Goal: Communication & Community: Answer question/provide support

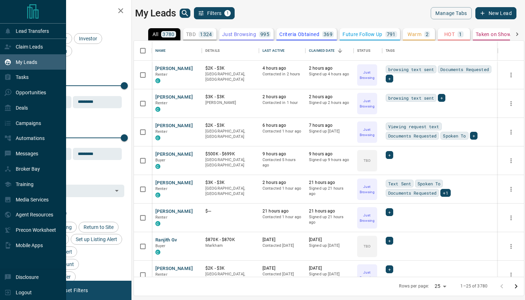
scroll to position [236, 390]
click at [44, 160] on div "Messages" at bounding box center [33, 153] width 66 height 15
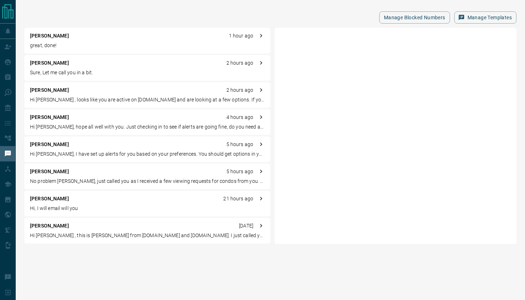
click at [67, 43] on p "great, done!" at bounding box center [147, 45] width 234 height 7
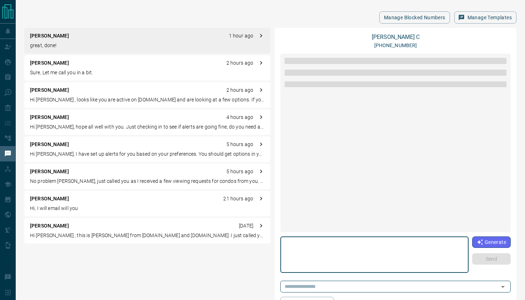
scroll to position [163, 0]
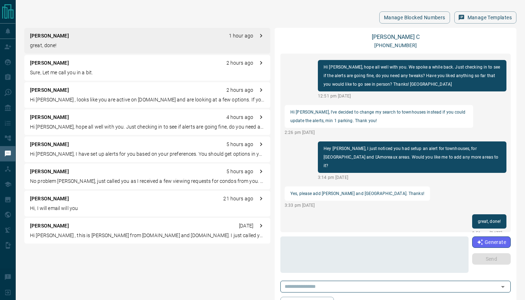
click at [82, 67] on div "[PERSON_NAME] 2 hours ago Sure, Let me call you in a bit." at bounding box center [147, 68] width 246 height 26
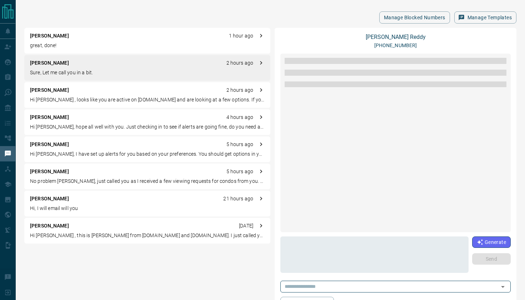
scroll to position [24, 0]
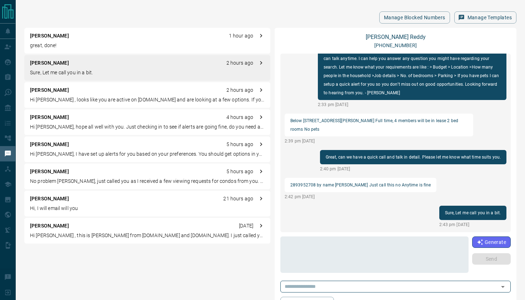
click at [53, 96] on div "[PERSON_NAME] 2 hours ago Hi [PERSON_NAME] , looks like you are active on [DOMA…" at bounding box center [147, 95] width 246 height 26
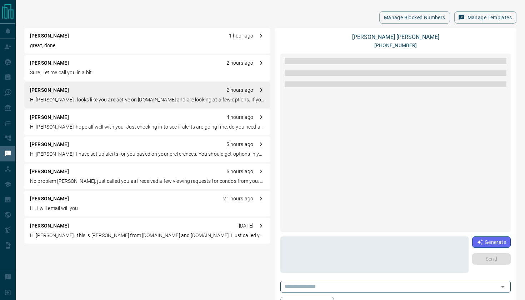
scroll to position [0, 0]
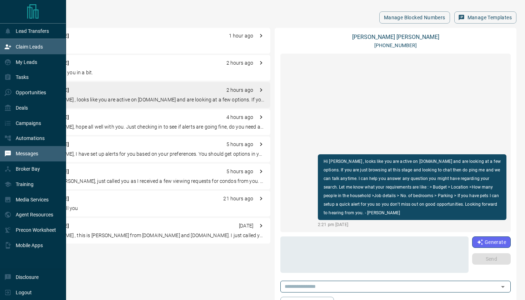
click at [30, 47] on p "Claim Leads" at bounding box center [29, 47] width 27 height 6
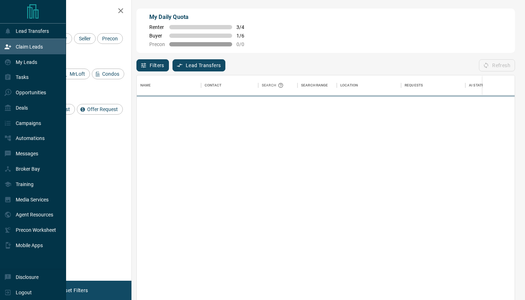
scroll to position [228, 378]
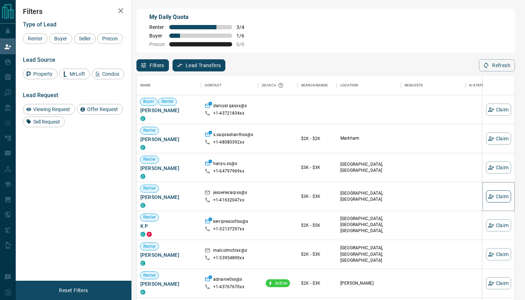
click at [491, 196] on icon "button" at bounding box center [491, 196] width 6 height 6
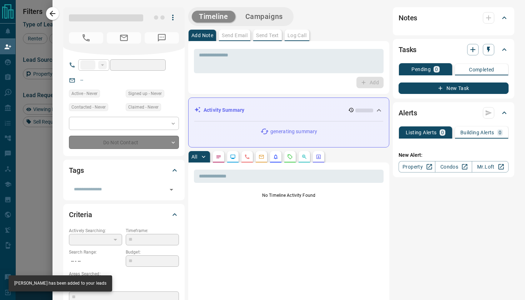
type input "**"
type input "**********"
type input "**"
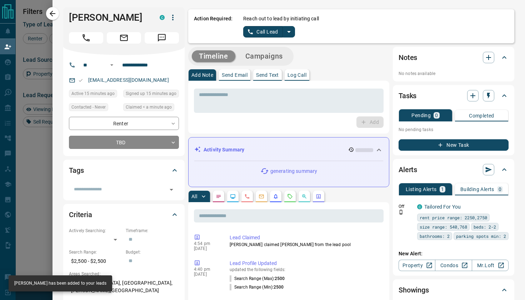
click at [290, 30] on icon "split button" at bounding box center [288, 31] width 9 height 9
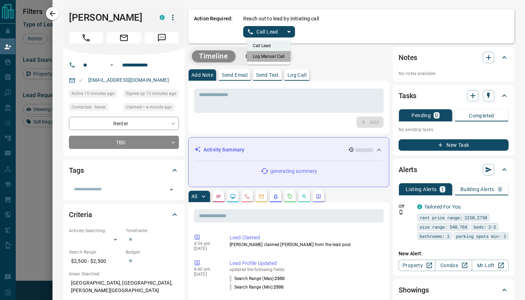
click at [276, 56] on li "Log Manual Call" at bounding box center [269, 56] width 44 height 11
click at [266, 29] on button "Log Manual Call" at bounding box center [266, 31] width 47 height 11
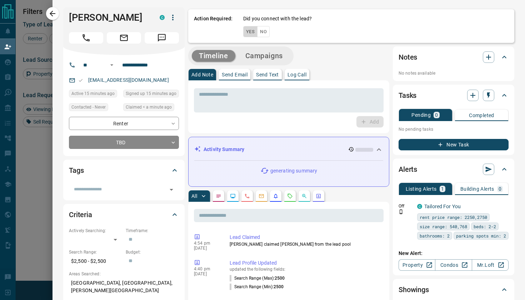
click at [253, 32] on button "Yes" at bounding box center [250, 31] width 14 height 11
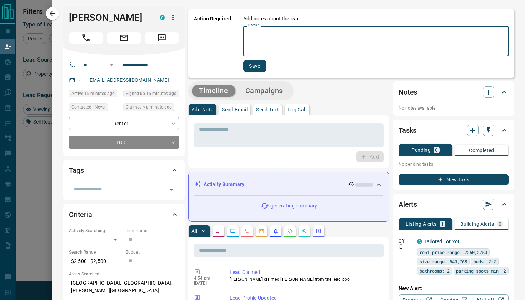
click at [258, 39] on textarea "Notes   *" at bounding box center [375, 41] width 255 height 24
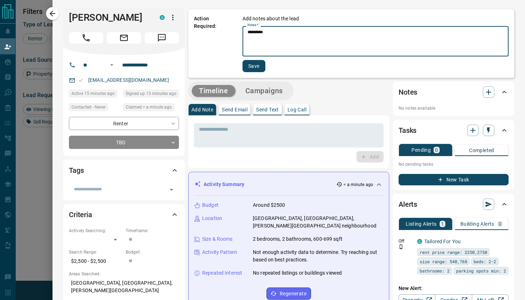
type textarea "*********"
click at [258, 65] on button "Save" at bounding box center [253, 66] width 23 height 12
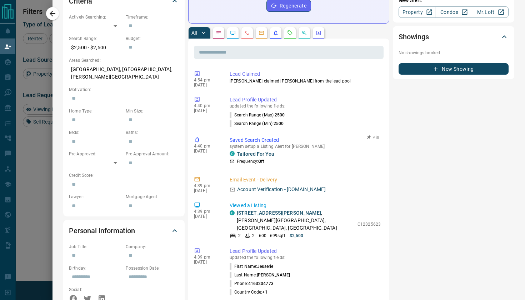
scroll to position [0, 0]
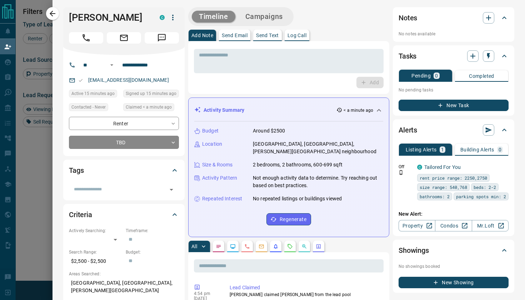
click at [270, 34] on p "Send Text" at bounding box center [267, 35] width 23 height 5
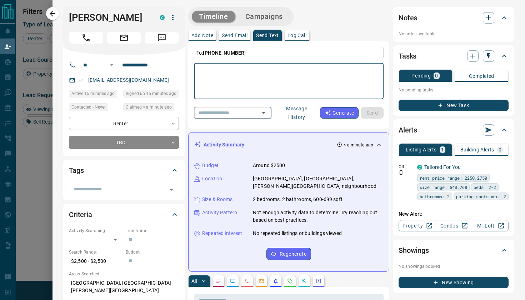
click at [271, 117] on div "​" at bounding box center [232, 113] width 77 height 12
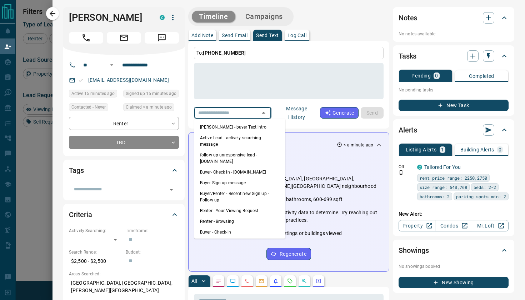
click at [217, 216] on li "Renter - Browsing" at bounding box center [239, 221] width 91 height 11
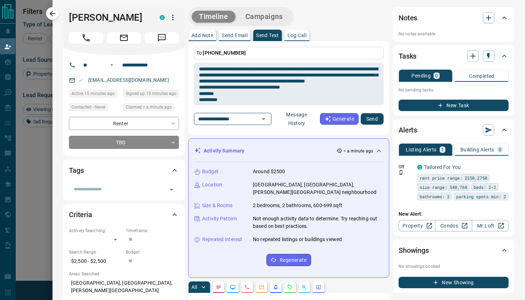
type textarea "**********"
type input "**********"
click at [370, 119] on button "Send" at bounding box center [371, 118] width 23 height 11
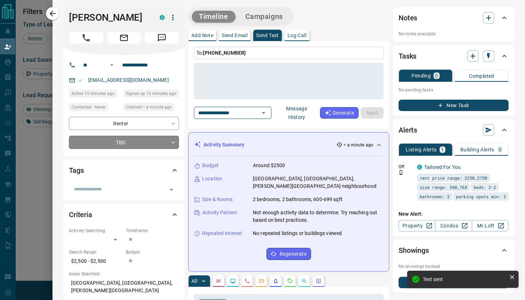
click at [118, 140] on body "Lead Transfers Claim Leads My Leads Tasks Opportunities Deals Campaigns Automat…" at bounding box center [262, 127] width 525 height 254
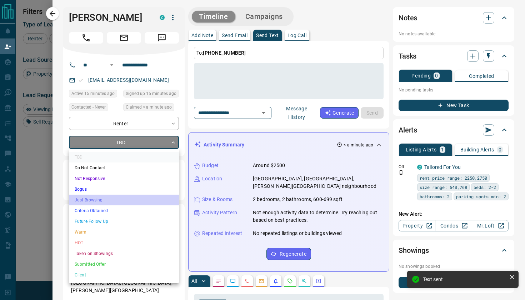
click at [97, 198] on li "Just Browsing" at bounding box center [124, 200] width 110 height 11
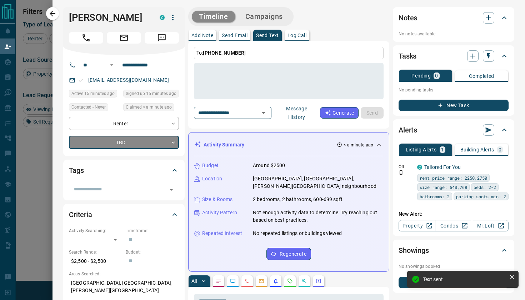
type input "*"
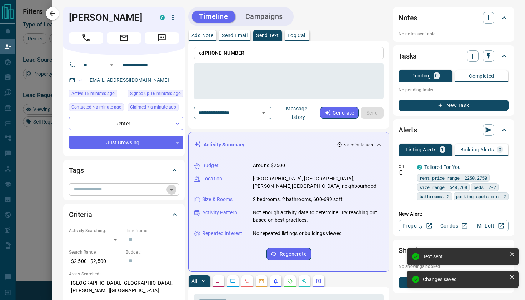
click at [174, 190] on icon "Open" at bounding box center [171, 189] width 9 height 9
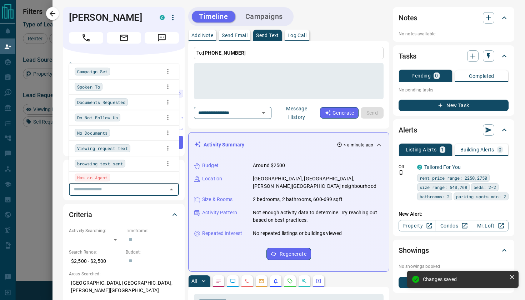
scroll to position [211, 0]
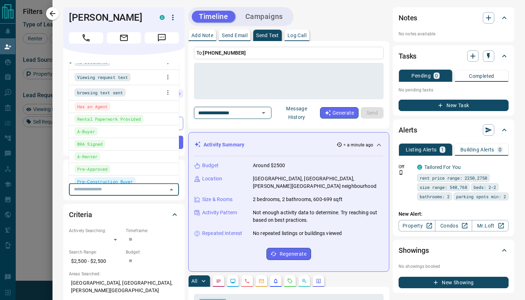
click at [118, 93] on span "browsing text sent" at bounding box center [100, 92] width 46 height 7
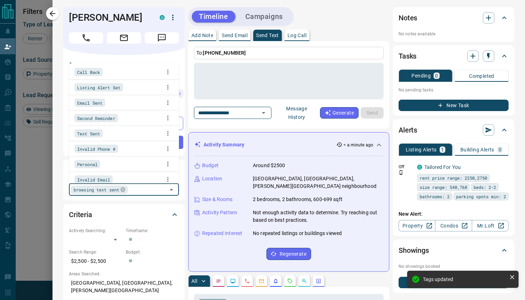
scroll to position [0, 0]
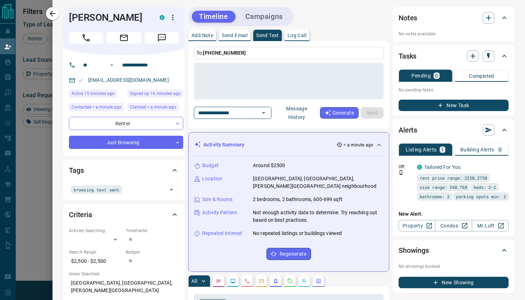
click at [53, 11] on icon "button" at bounding box center [53, 14] width 6 height 6
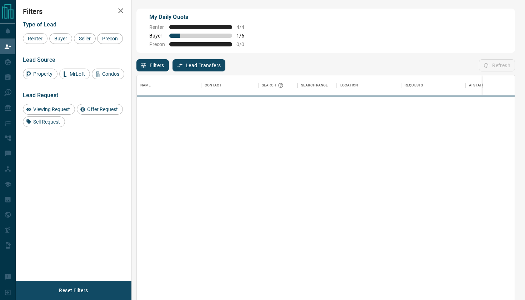
scroll to position [228, 378]
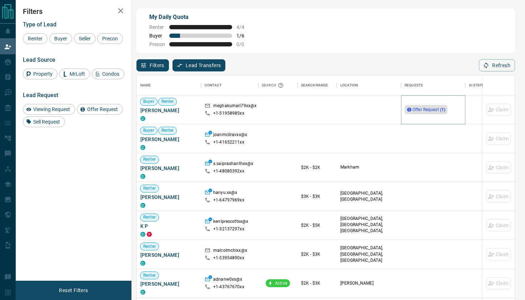
click at [428, 110] on span "Offer Request ( 1 )" at bounding box center [428, 109] width 33 height 5
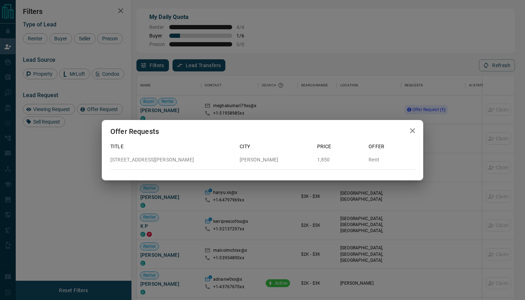
click at [410, 130] on icon "button" at bounding box center [412, 130] width 9 height 9
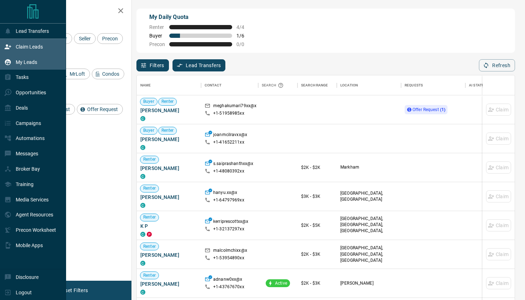
click at [30, 63] on p "My Leads" at bounding box center [26, 62] width 21 height 6
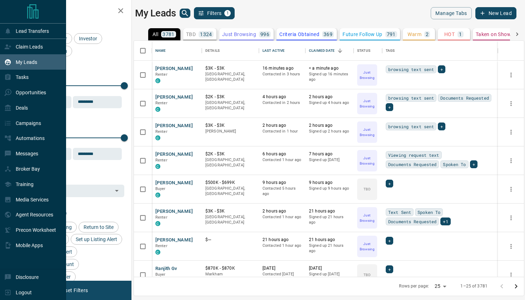
scroll to position [236, 390]
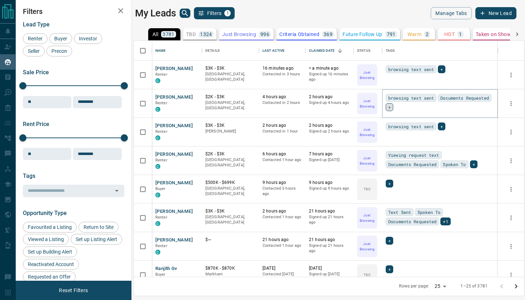
click at [389, 107] on span "+" at bounding box center [389, 106] width 2 height 7
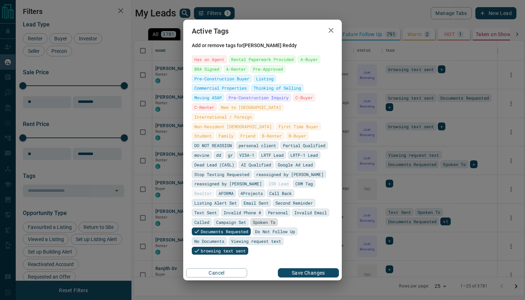
click at [253, 221] on span "Spoken To" at bounding box center [264, 221] width 22 height 7
click at [319, 268] on button "Save Changes" at bounding box center [308, 272] width 61 height 9
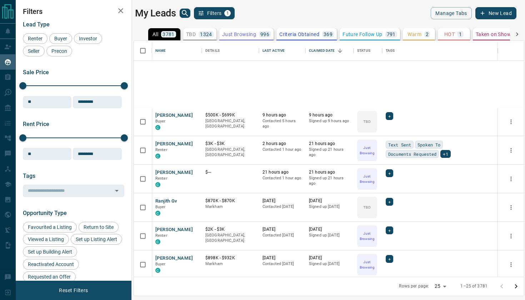
scroll to position [177, 0]
